Goal: Information Seeking & Learning: Check status

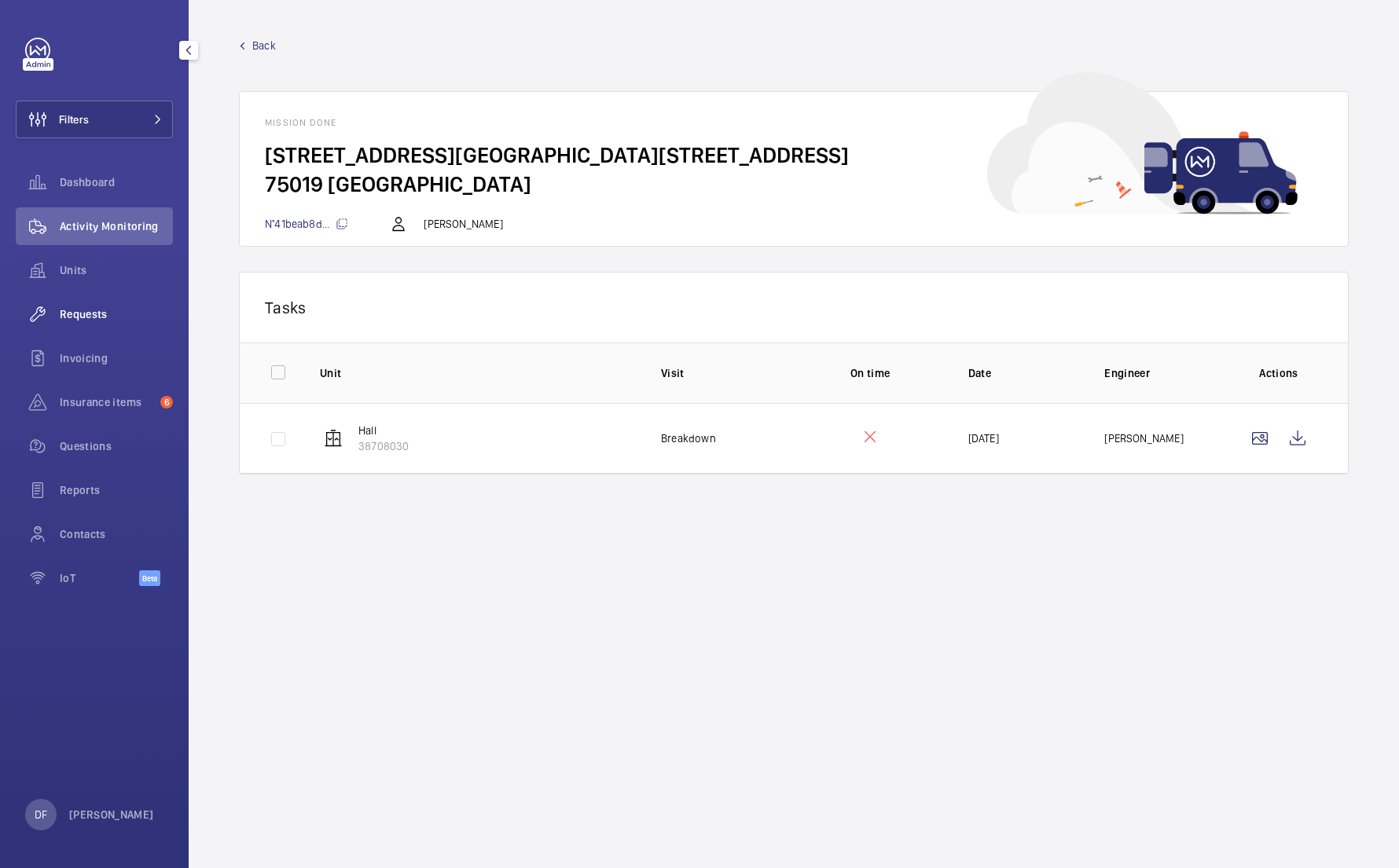
click at [110, 307] on span "Requests" at bounding box center [116, 314] width 113 height 16
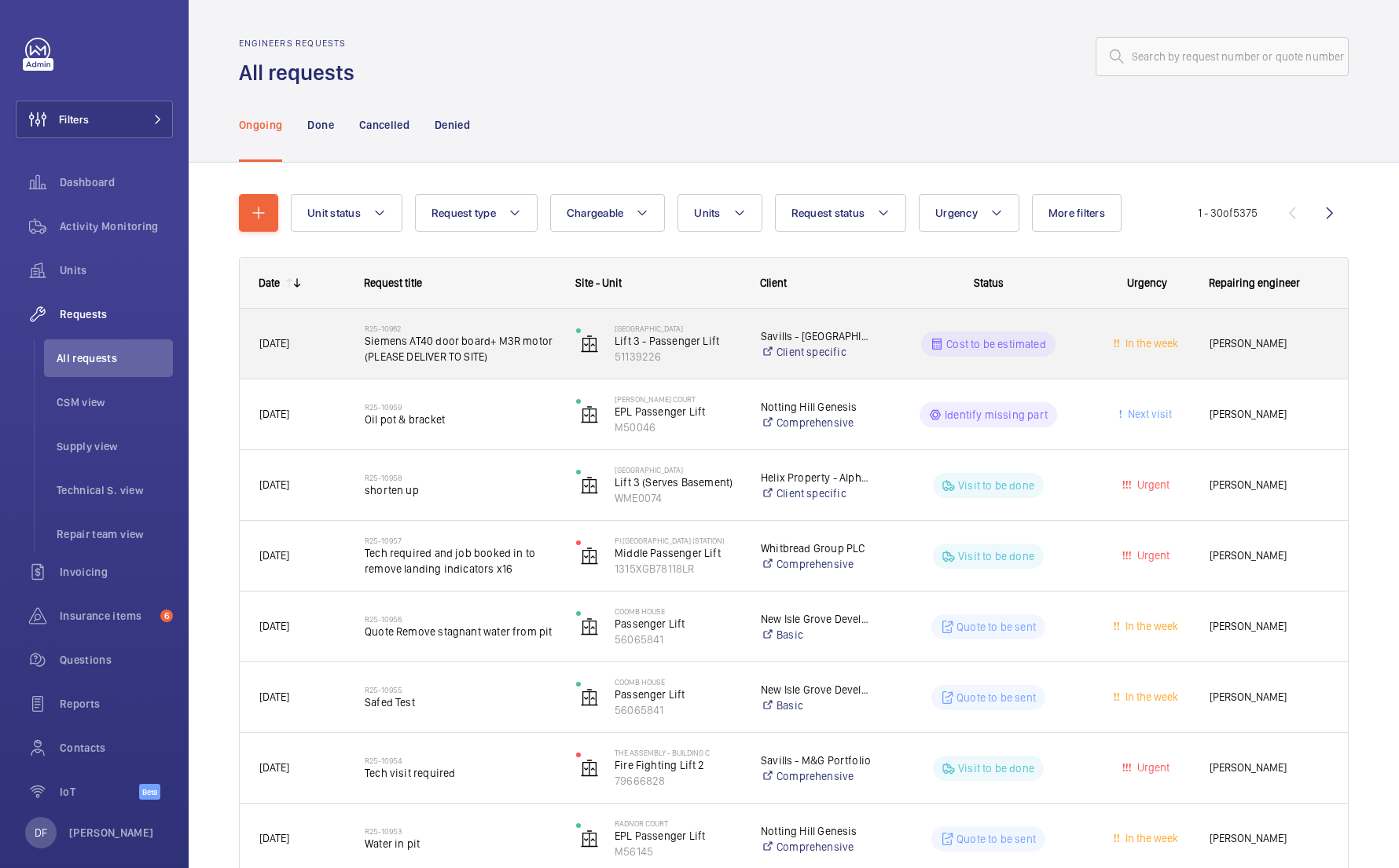
click at [341, 326] on div "Today" at bounding box center [292, 344] width 104 height 50
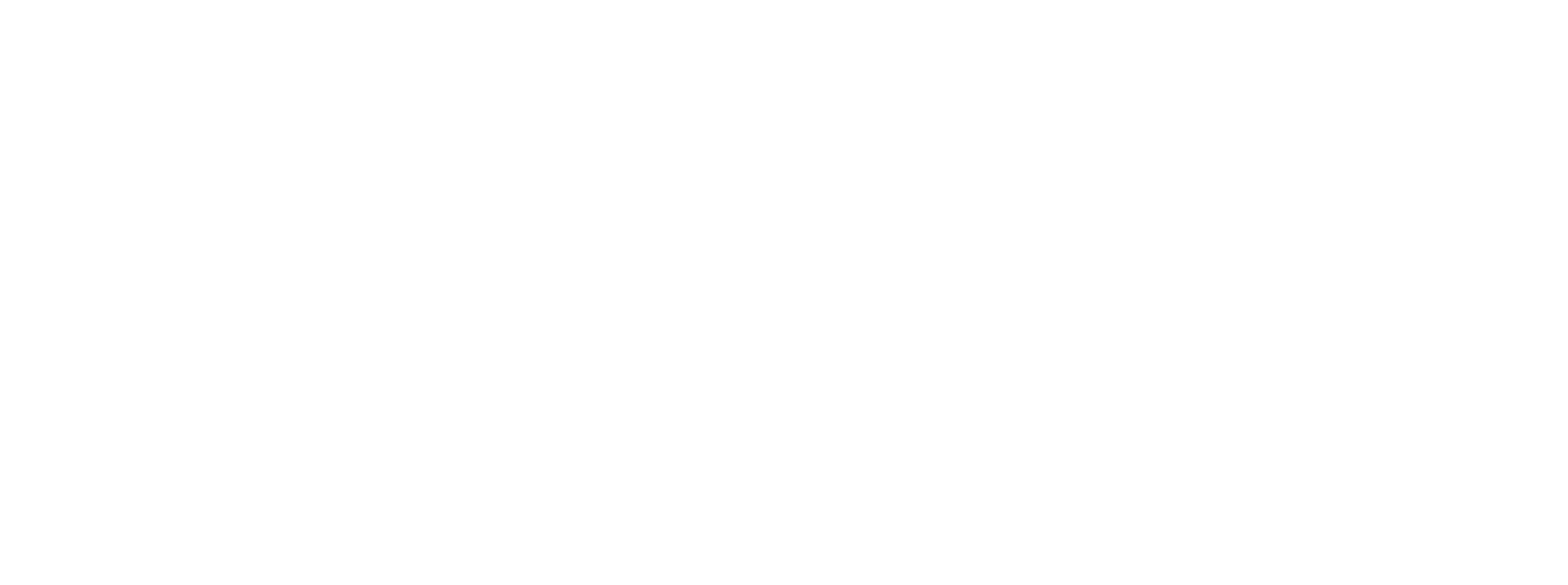
click at [355, 0] on html at bounding box center [784, 0] width 1568 height 0
